Goal: Task Accomplishment & Management: Use online tool/utility

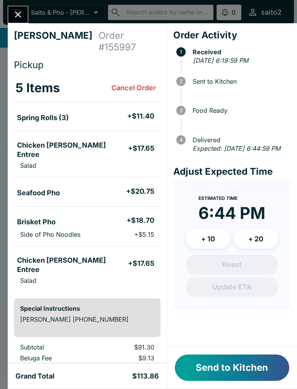
click at [251, 366] on button "Send to Kitchen" at bounding box center [232, 367] width 115 height 26
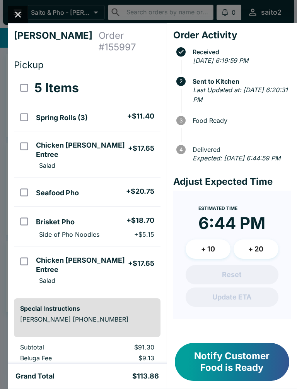
click at [20, 17] on icon "Close" at bounding box center [18, 15] width 6 height 6
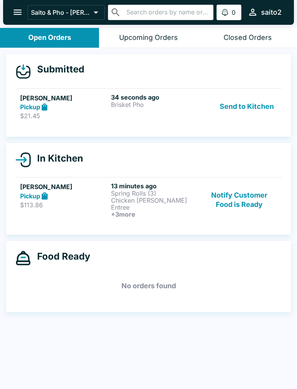
click at [101, 100] on h5 "[PERSON_NAME]" at bounding box center [64, 97] width 88 height 9
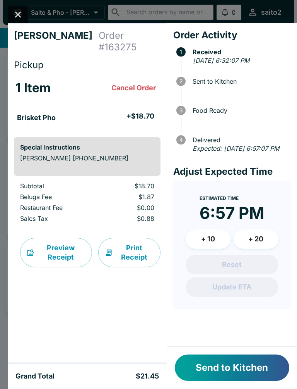
click at [267, 345] on div "Order Activity 1 Received [DATE] 6:32:07 PM 2 Sent to Kitchen 3 Food Ready 4 De…" at bounding box center [232, 184] width 130 height 323
click at [252, 242] on button "+ 20" at bounding box center [256, 238] width 45 height 19
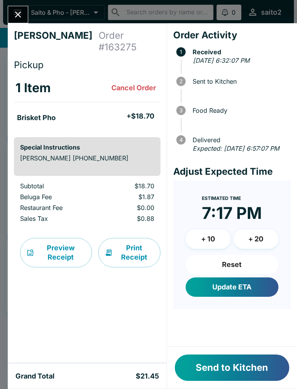
click at [243, 290] on button "Update ETA" at bounding box center [232, 286] width 93 height 19
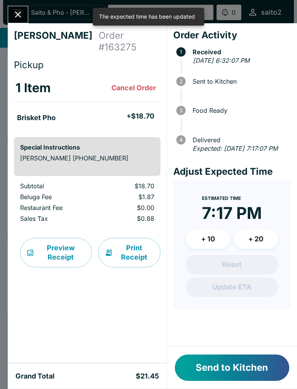
click at [257, 366] on button "Send to Kitchen" at bounding box center [232, 367] width 115 height 26
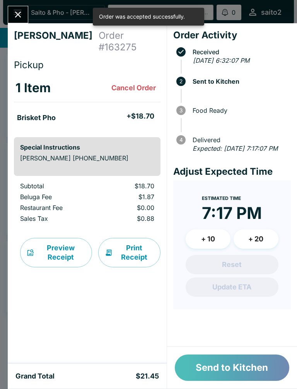
click at [248, 377] on button "Send to Kitchen" at bounding box center [232, 367] width 115 height 26
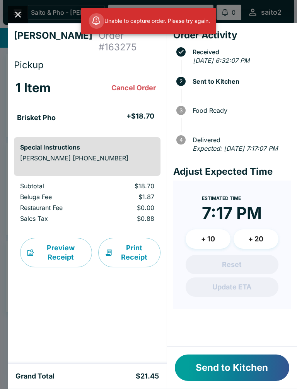
click at [22, 17] on icon "Close" at bounding box center [18, 14] width 10 height 10
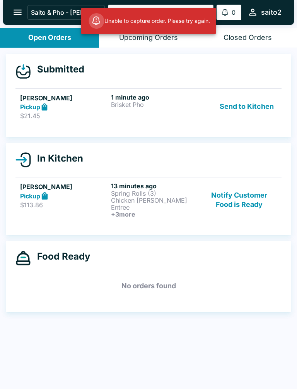
click at [137, 102] on p "Brisket Pho" at bounding box center [155, 104] width 88 height 7
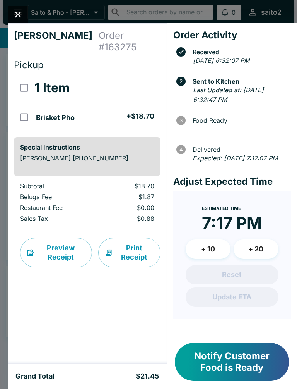
click at [27, 7] on div at bounding box center [18, 14] width 21 height 17
click at [11, 11] on button "Close" at bounding box center [18, 14] width 20 height 17
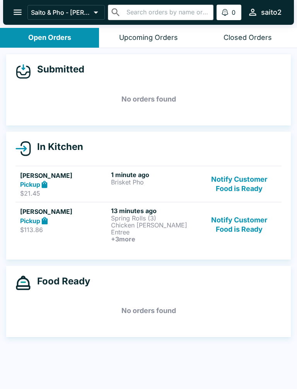
click at [244, 222] on button "Notify Customer Food is Ready" at bounding box center [239, 225] width 75 height 36
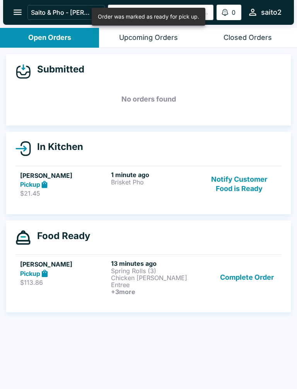
scroll to position [1, 0]
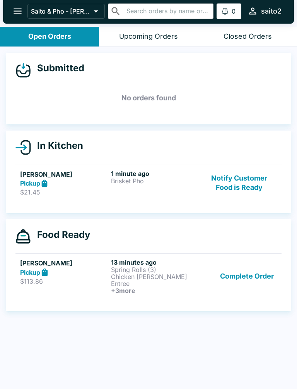
click at [250, 184] on button "Notify Customer Food is Ready" at bounding box center [239, 183] width 75 height 27
